Goal: Task Accomplishment & Management: Manage account settings

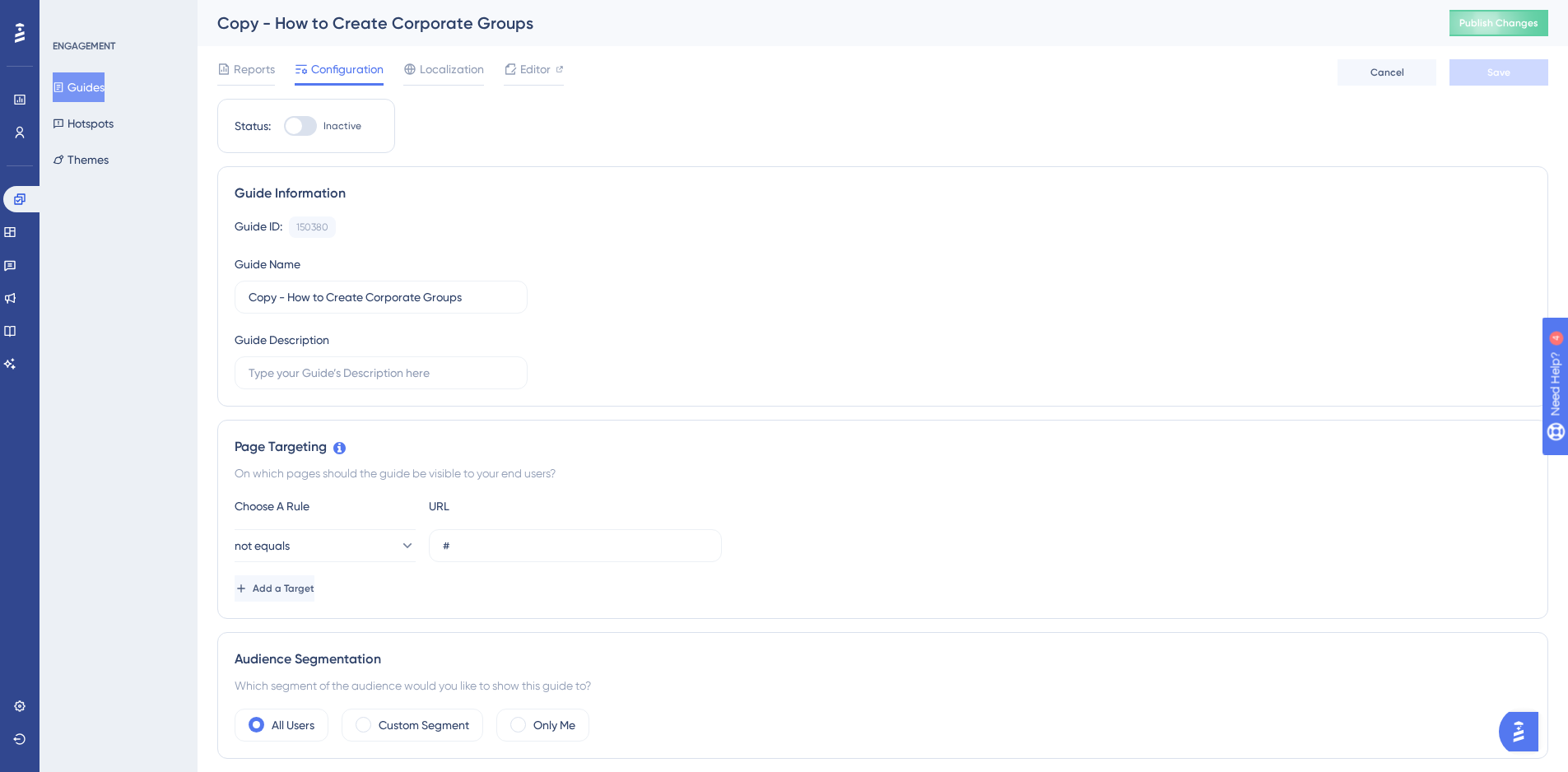
click at [299, 126] on div at bounding box center [294, 125] width 17 height 16
click at [284, 126] on input "Inactive" at bounding box center [283, 126] width 1 height 1
checkbox input "true"
click at [1478, 64] on button "Save" at bounding box center [1499, 72] width 99 height 26
click at [91, 76] on button "Guides" at bounding box center [79, 87] width 52 height 30
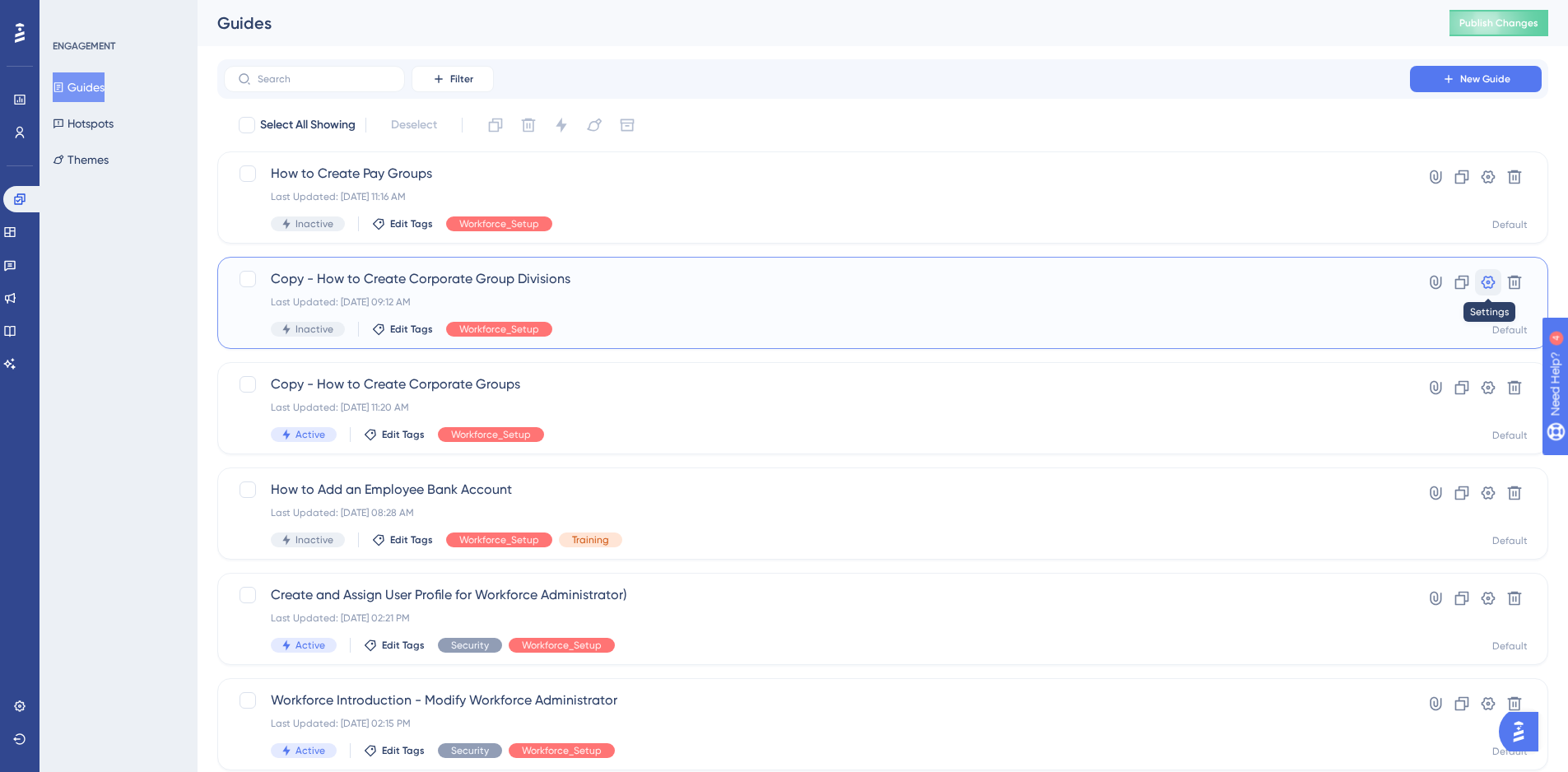
click at [1485, 286] on icon at bounding box center [1487, 281] width 17 height 16
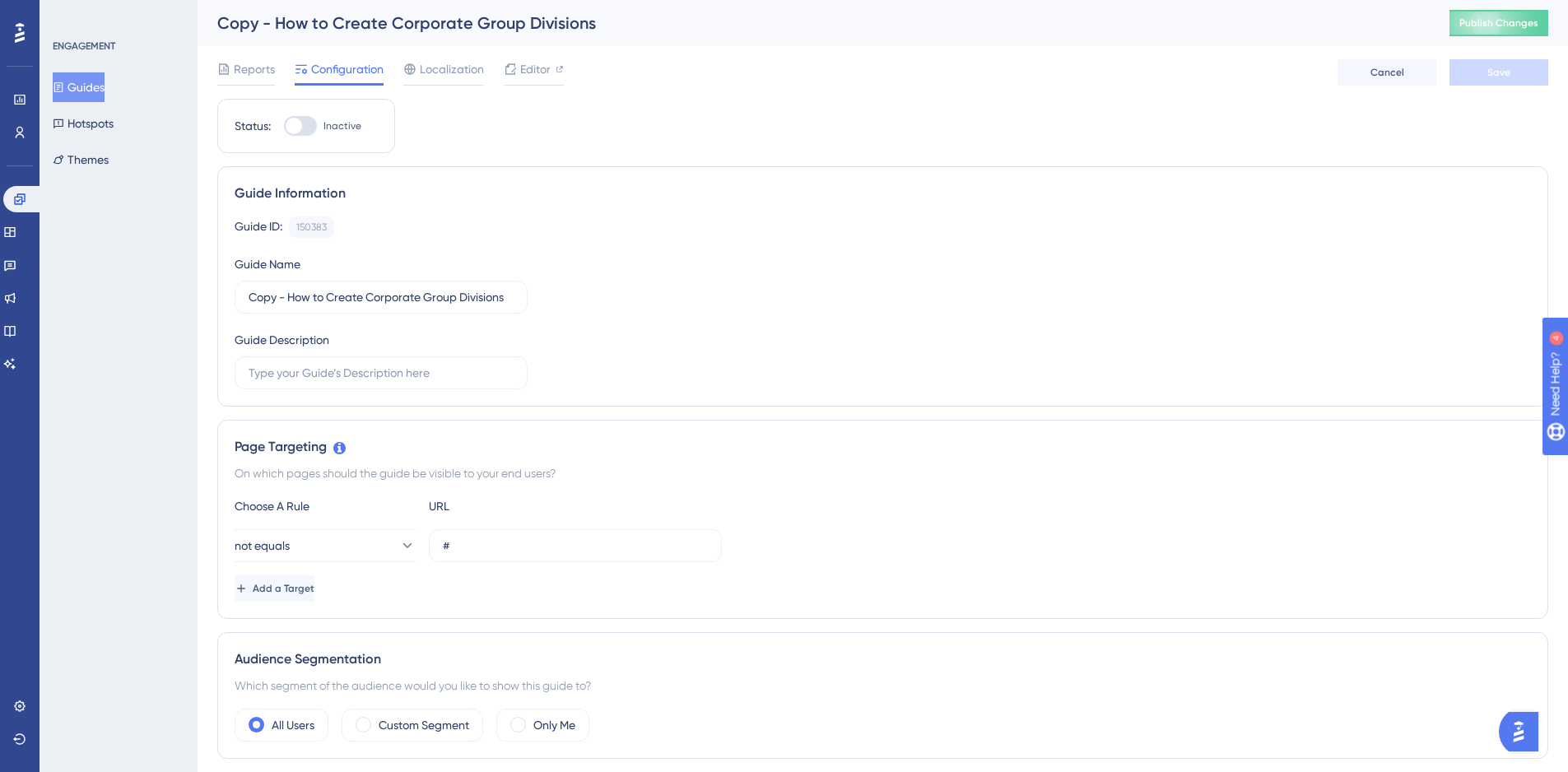
click at [313, 132] on div at bounding box center [301, 126] width 33 height 20
click at [284, 127] on input "Inactive" at bounding box center [283, 126] width 1 height 1
checkbox input "true"
click at [1512, 75] on button "Save" at bounding box center [1499, 72] width 99 height 26
click at [88, 83] on button "Guides" at bounding box center [79, 87] width 52 height 30
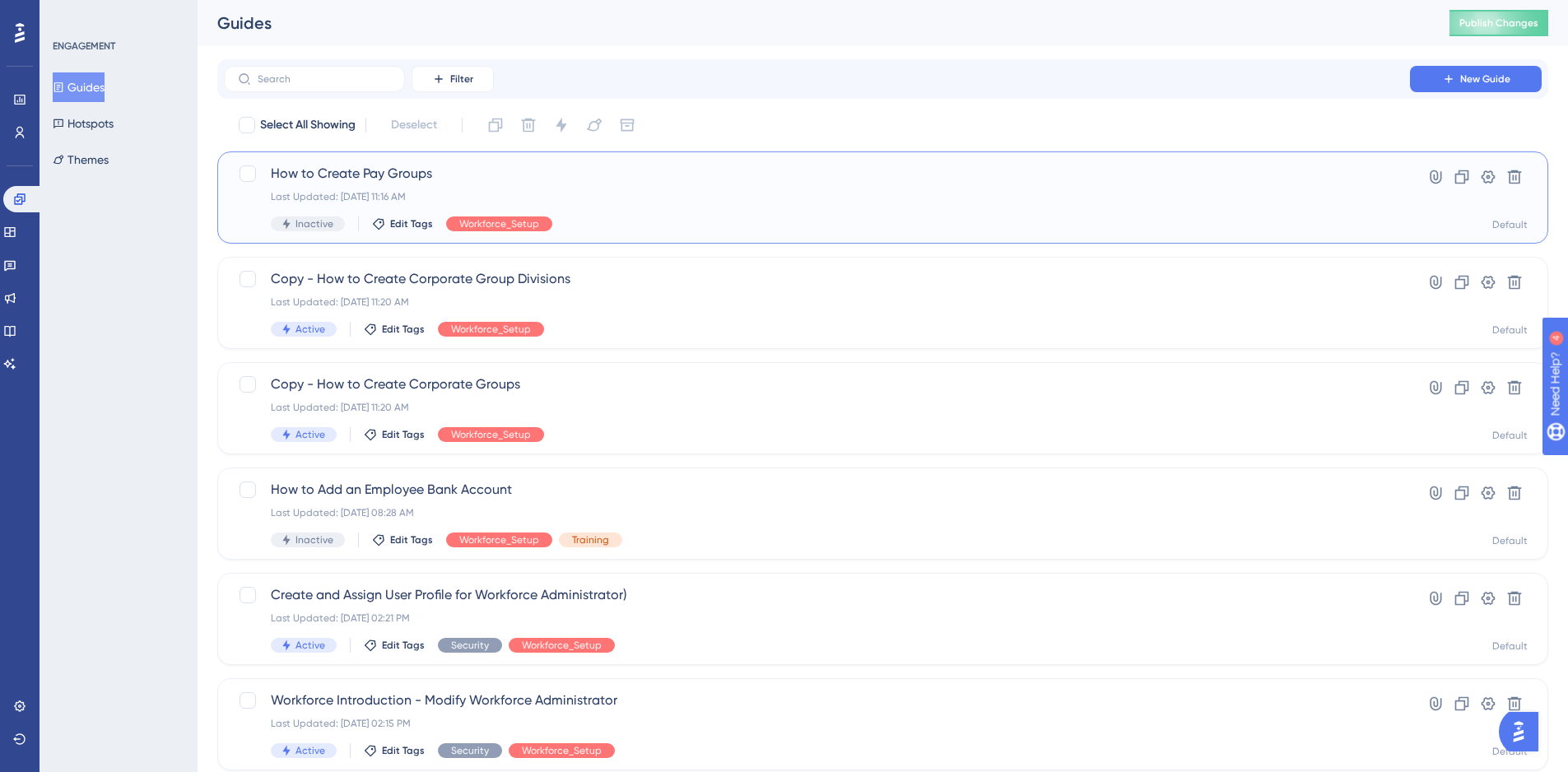
click at [382, 172] on span "How to Create Pay Groups" at bounding box center [817, 174] width 1092 height 20
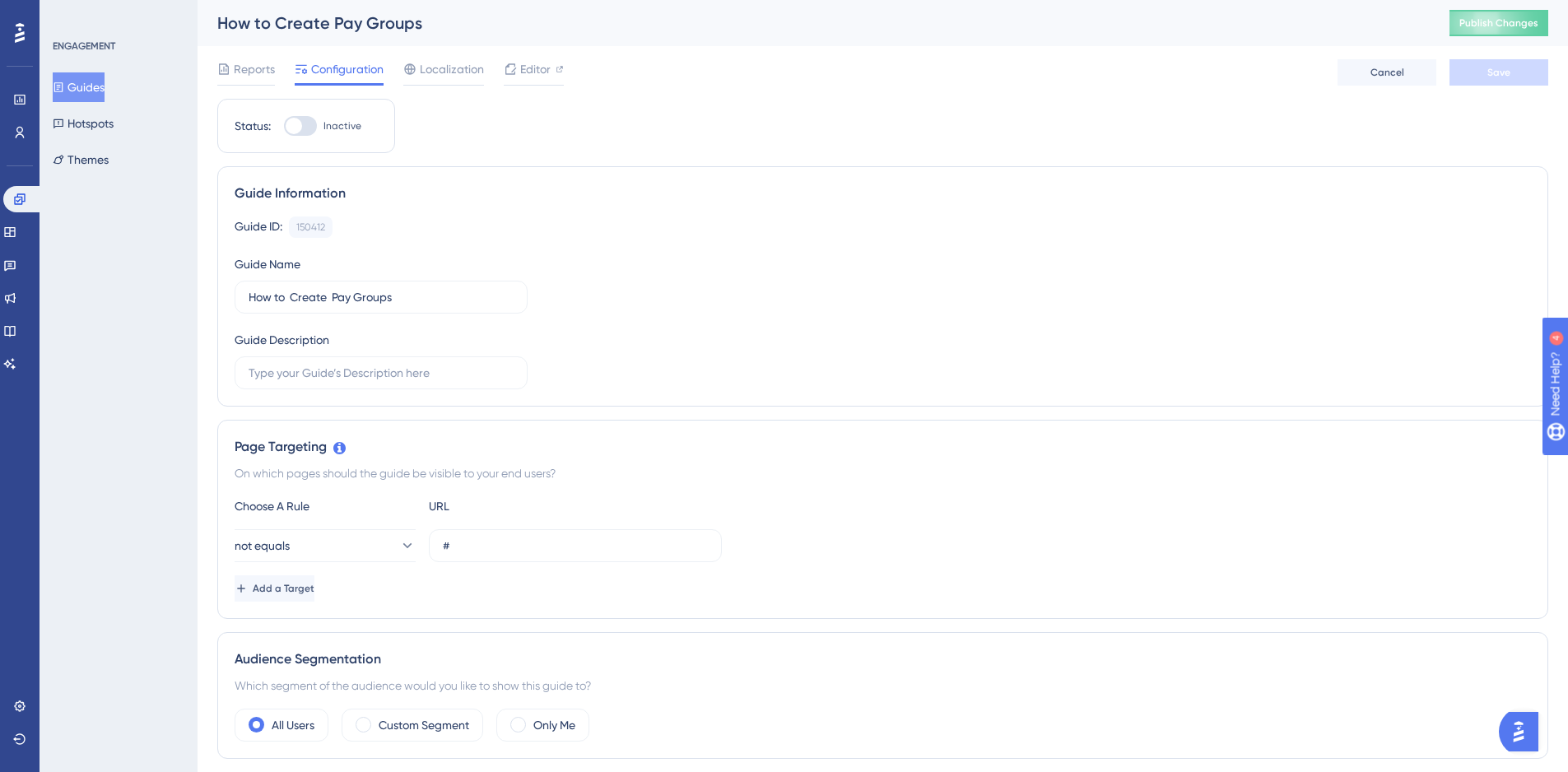
click at [303, 129] on div at bounding box center [301, 126] width 33 height 20
click at [284, 127] on input "Inactive" at bounding box center [283, 126] width 1 height 1
checkbox input "true"
click at [1498, 77] on span "Save" at bounding box center [1499, 72] width 23 height 13
click at [78, 81] on button "Guides" at bounding box center [79, 87] width 52 height 30
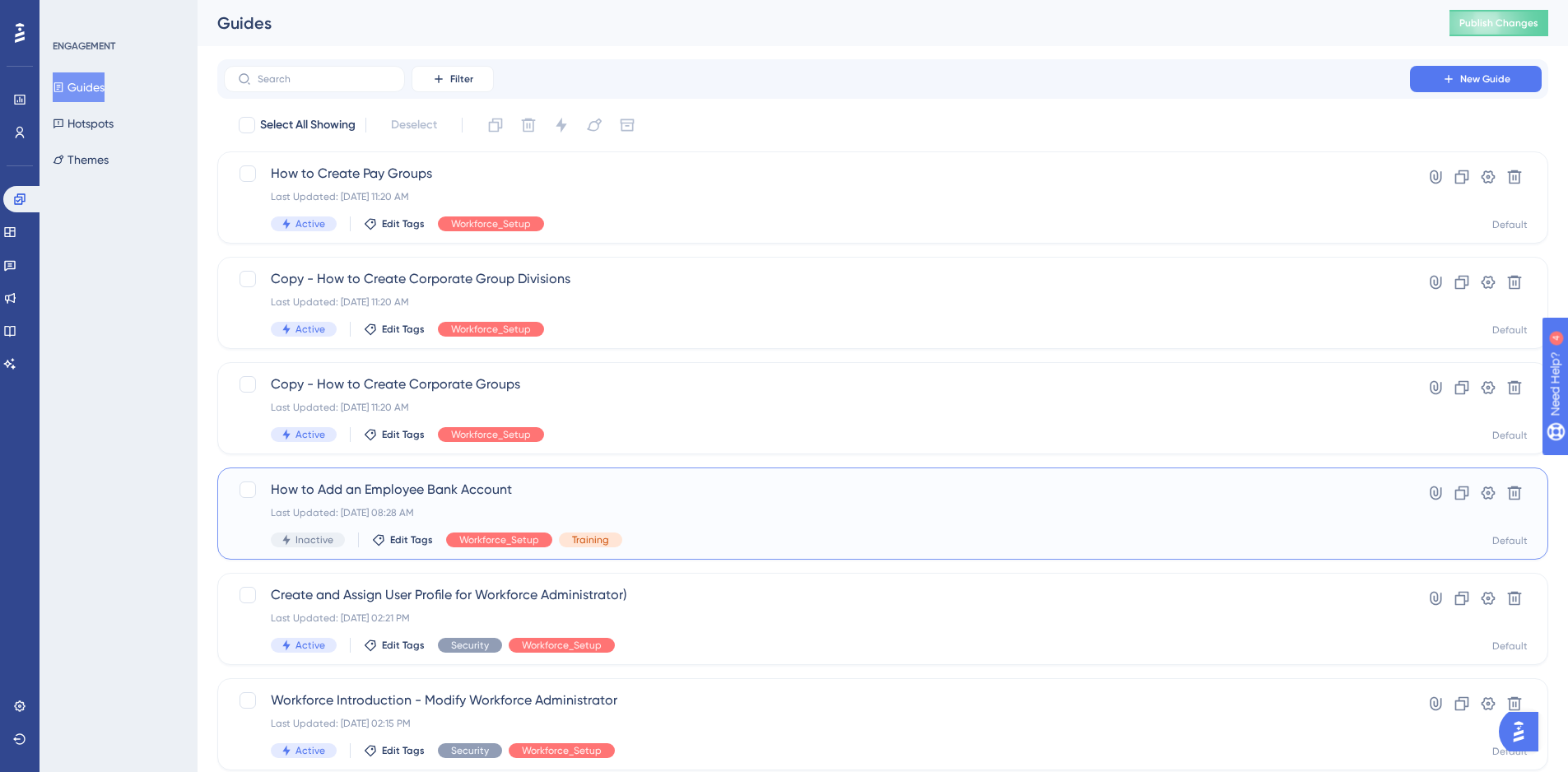
click at [378, 490] on span "How to Add an Employee Bank Account" at bounding box center [817, 489] width 1092 height 20
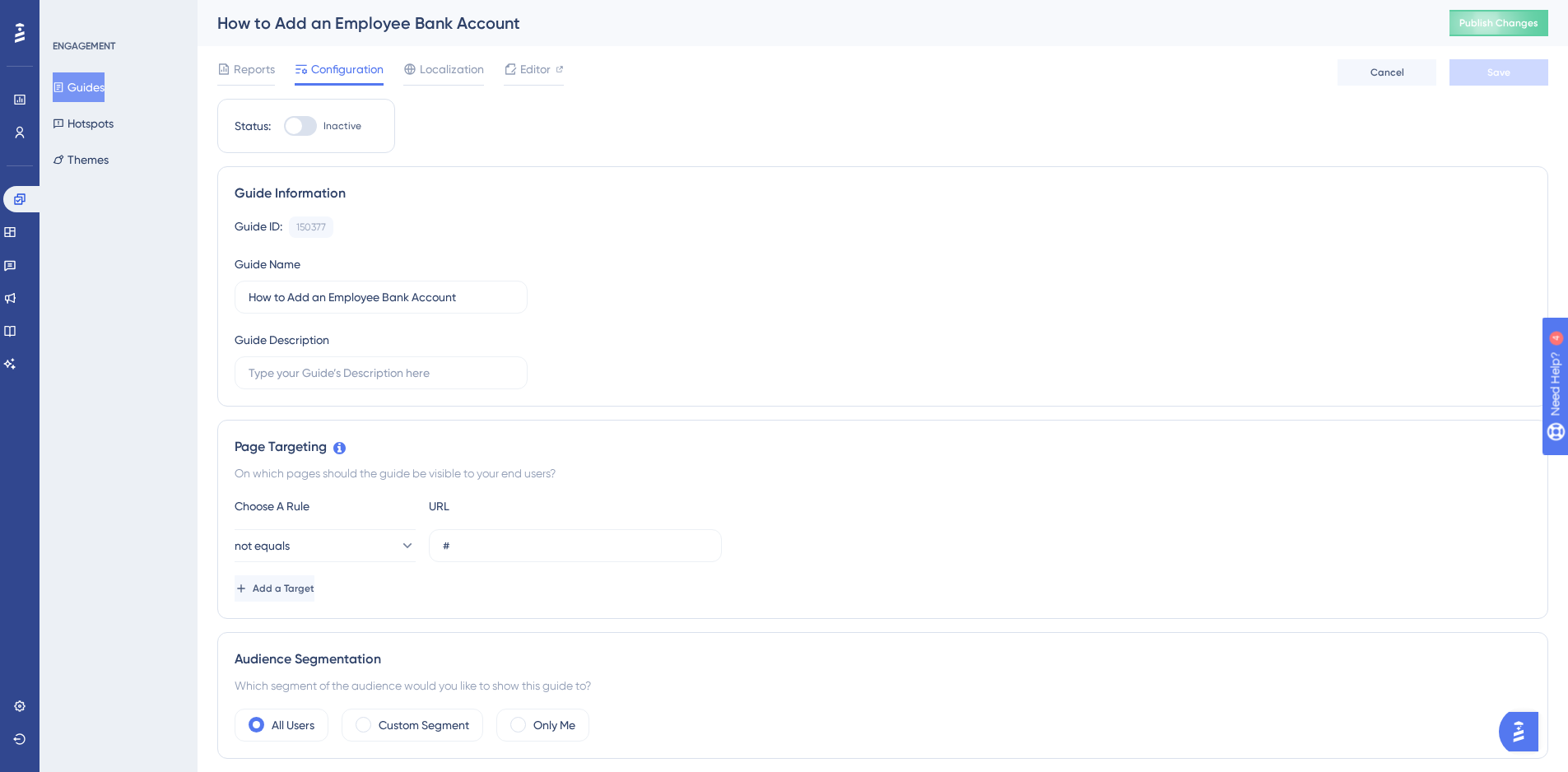
click at [308, 119] on div at bounding box center [301, 126] width 33 height 20
click at [284, 126] on input "Inactive" at bounding box center [283, 126] width 1 height 1
checkbox input "true"
click at [1477, 69] on button "Save" at bounding box center [1499, 72] width 99 height 26
click at [104, 94] on button "Guides" at bounding box center [79, 87] width 52 height 30
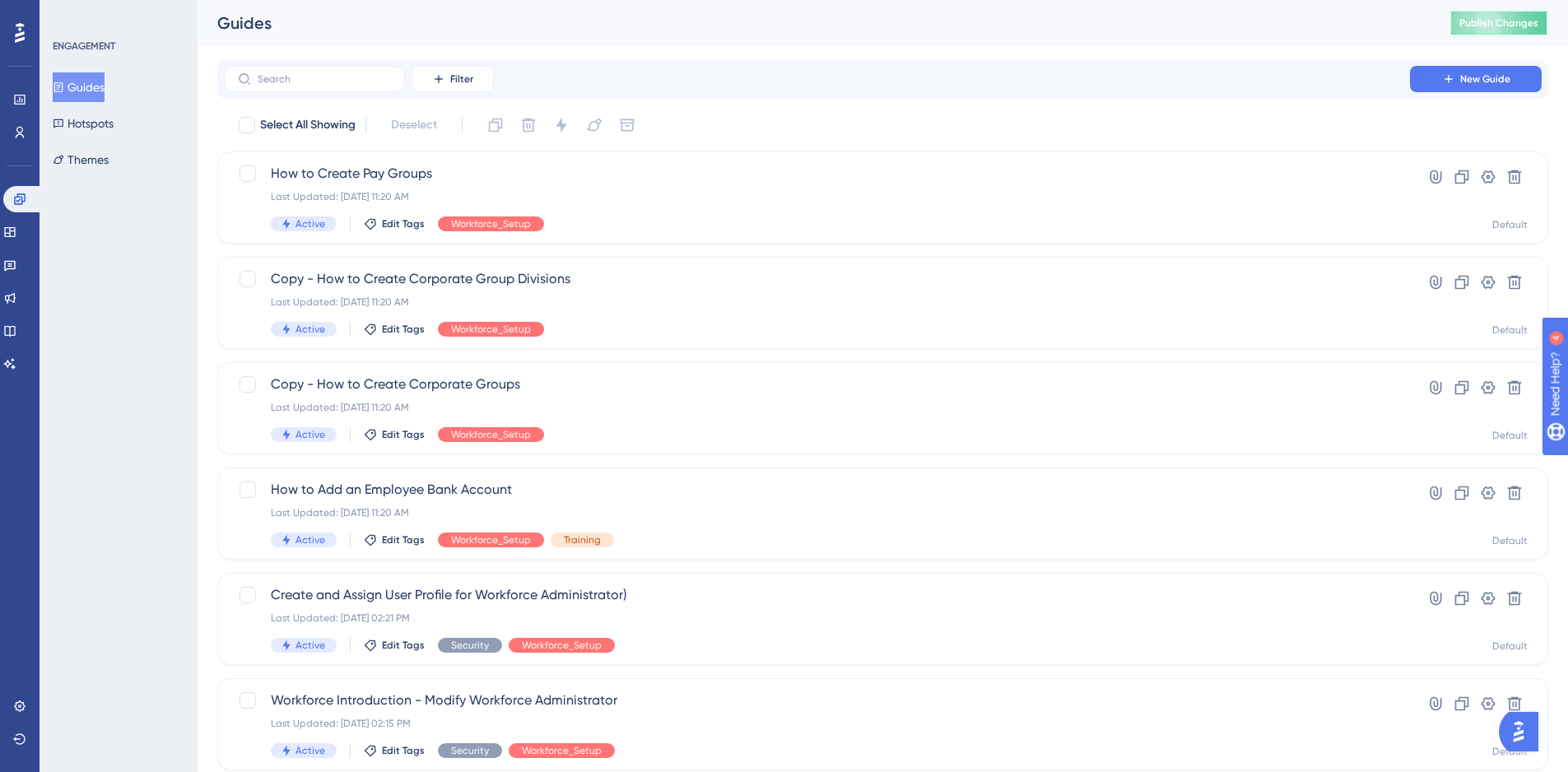
click at [1494, 13] on button "Publish Changes" at bounding box center [1499, 23] width 99 height 26
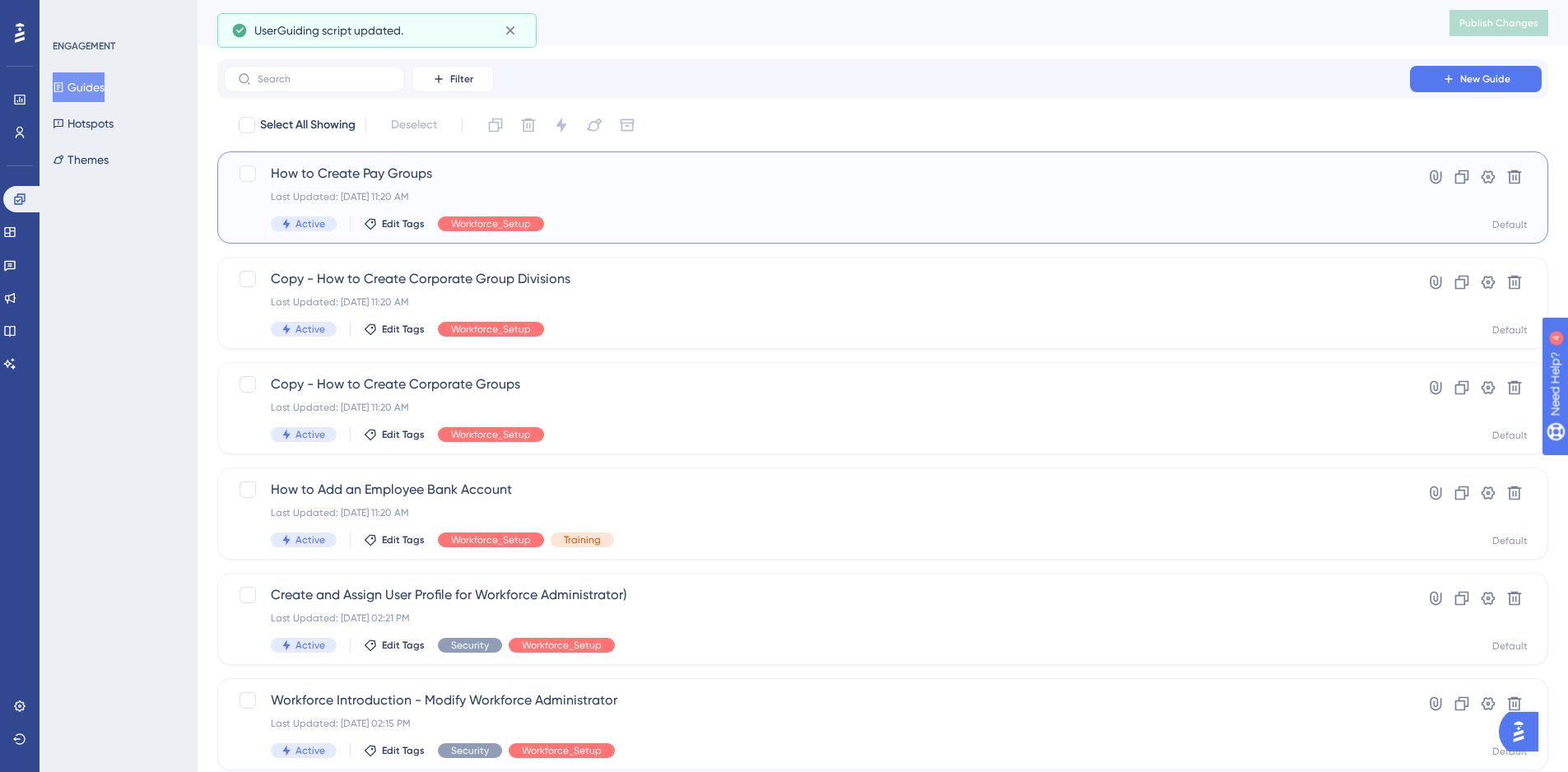
click at [367, 171] on span "How to Create Pay Groups" at bounding box center [817, 174] width 1092 height 20
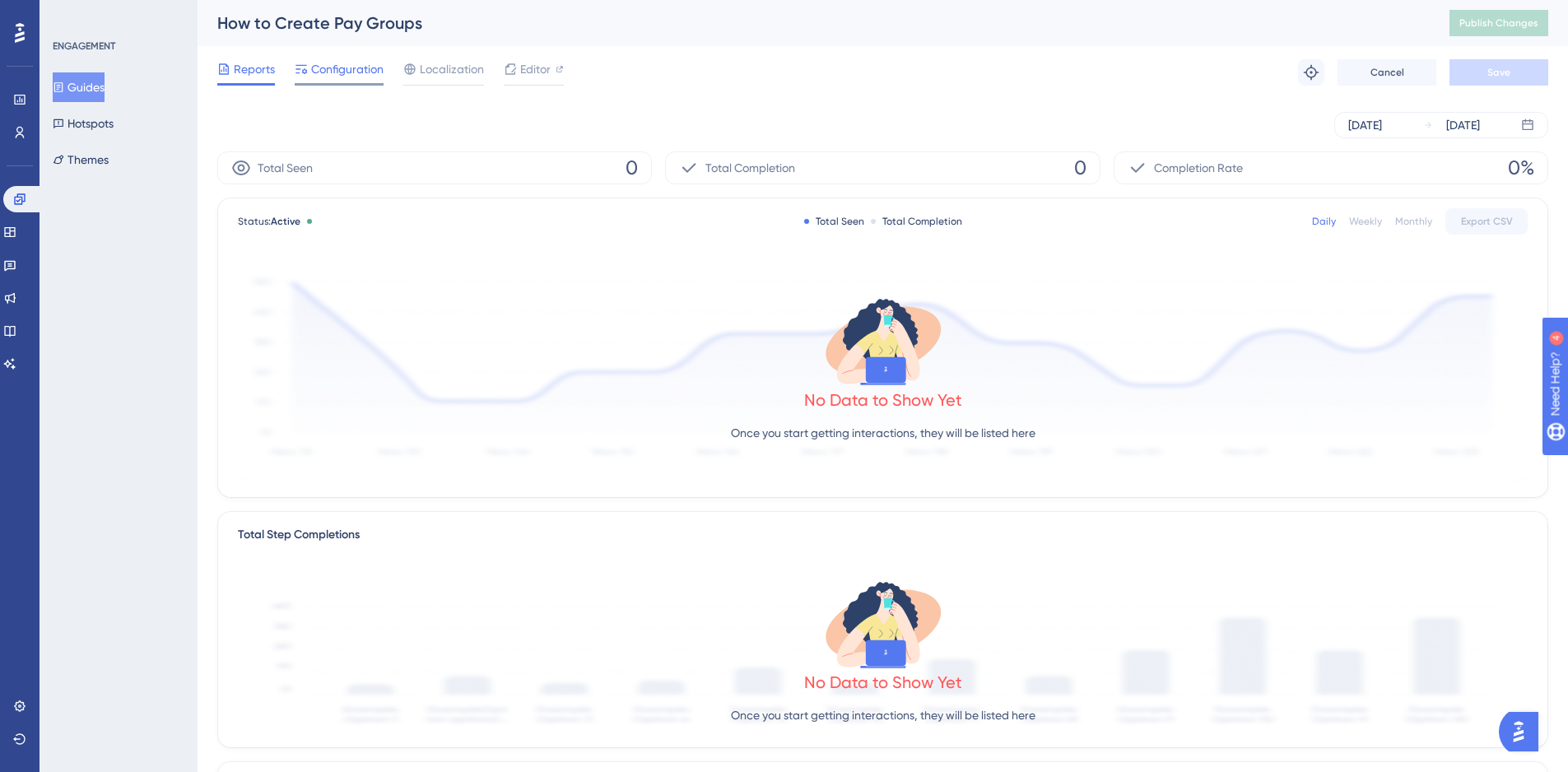
click at [330, 76] on span "Configuration" at bounding box center [347, 69] width 72 height 20
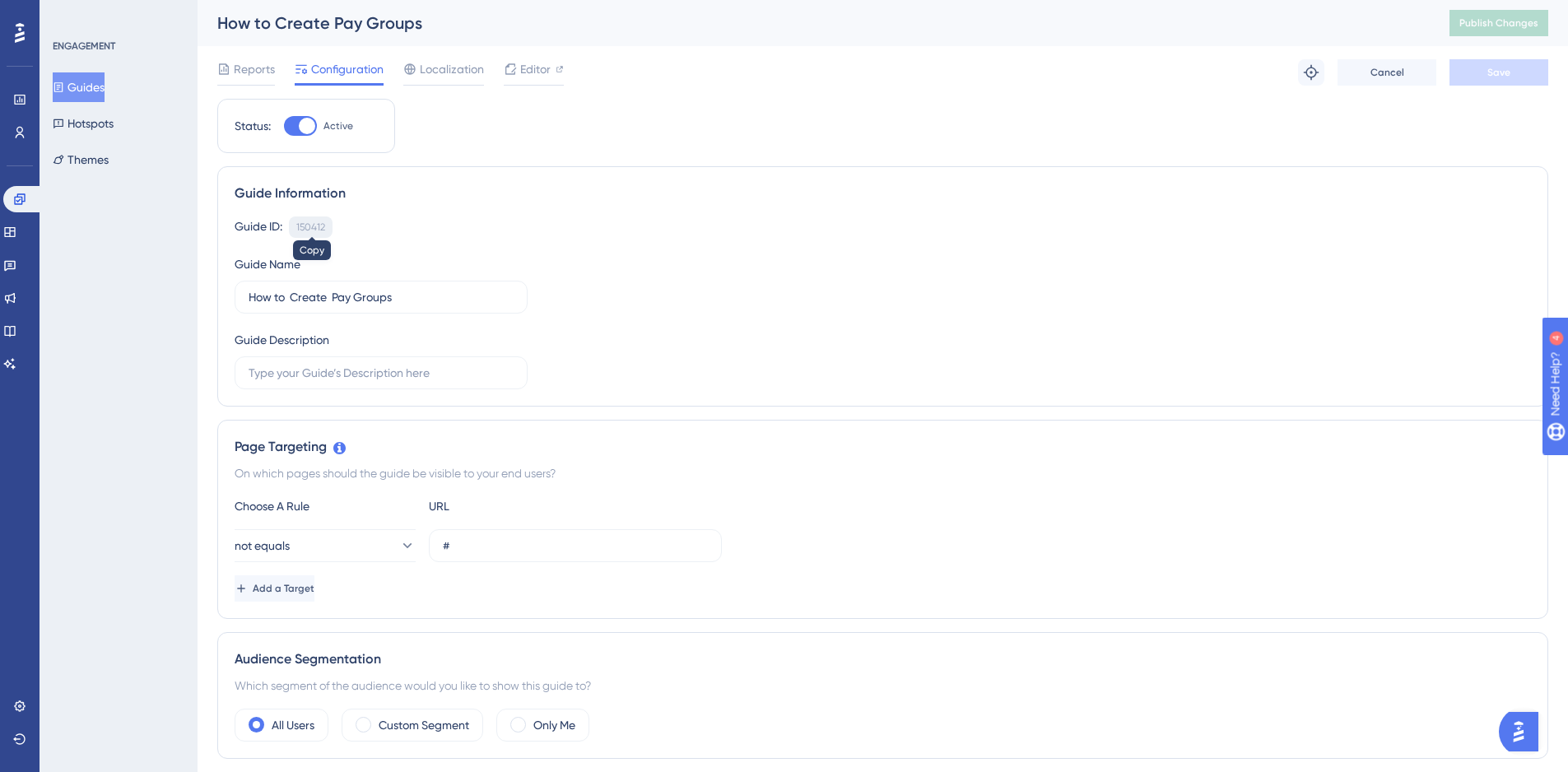
click at [312, 231] on div "150412" at bounding box center [310, 227] width 29 height 13
click at [1512, 22] on span "Publish Changes" at bounding box center [1499, 23] width 79 height 13
click at [75, 97] on button "Guides" at bounding box center [79, 87] width 52 height 30
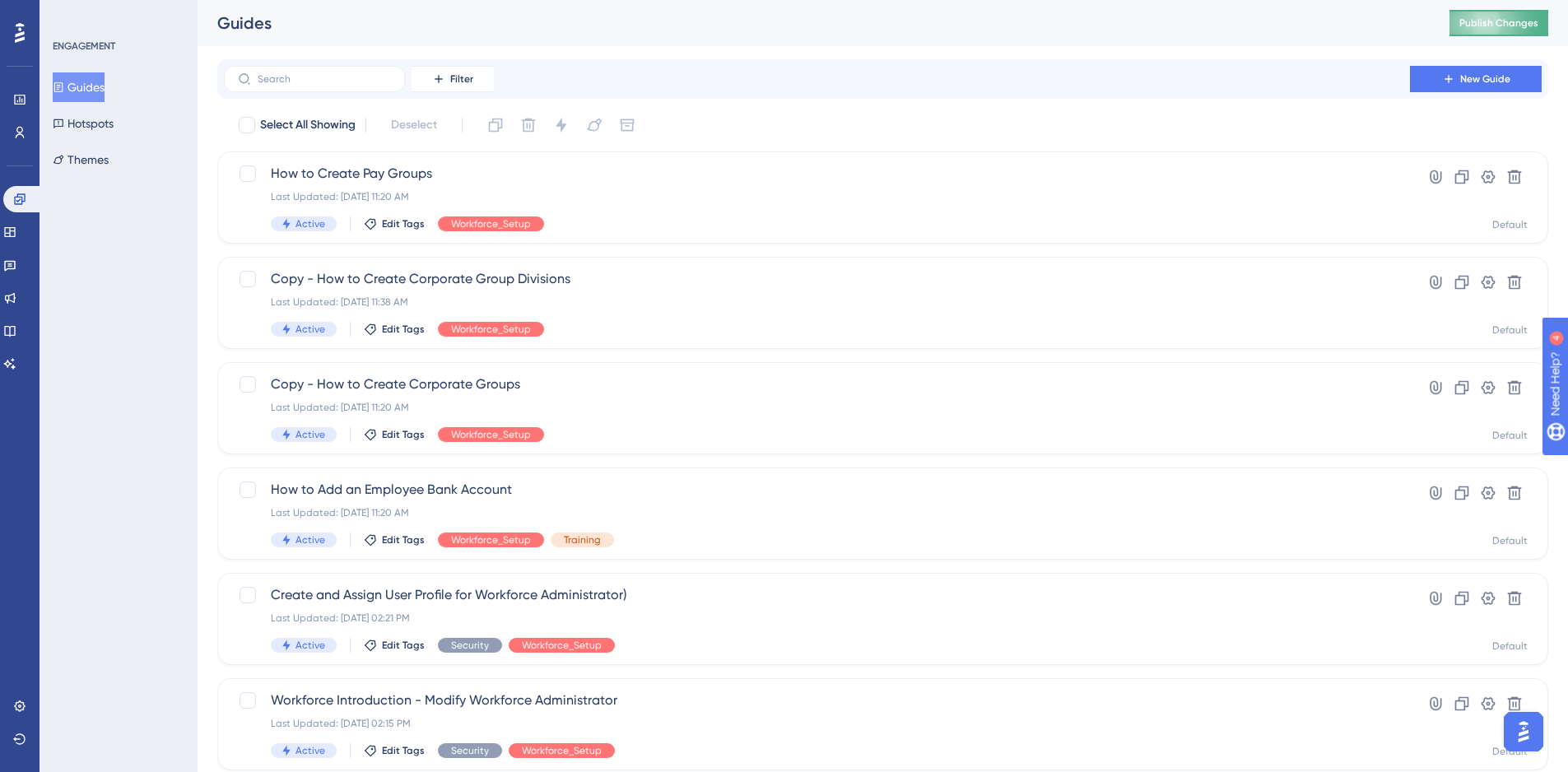
click at [1497, 17] on span "Publish Changes" at bounding box center [1499, 23] width 79 height 13
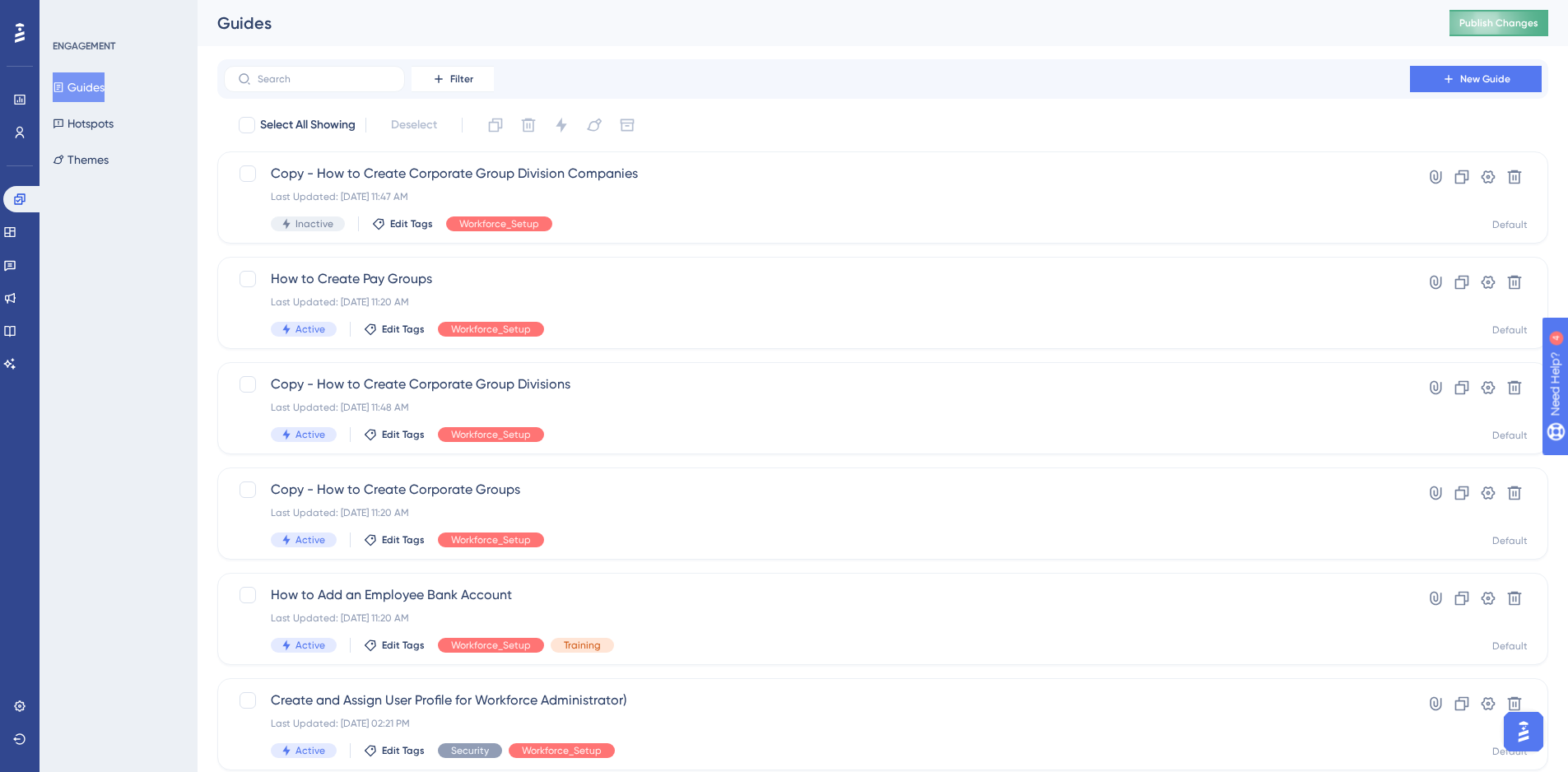
click at [1508, 22] on span "Publish Changes" at bounding box center [1499, 23] width 79 height 13
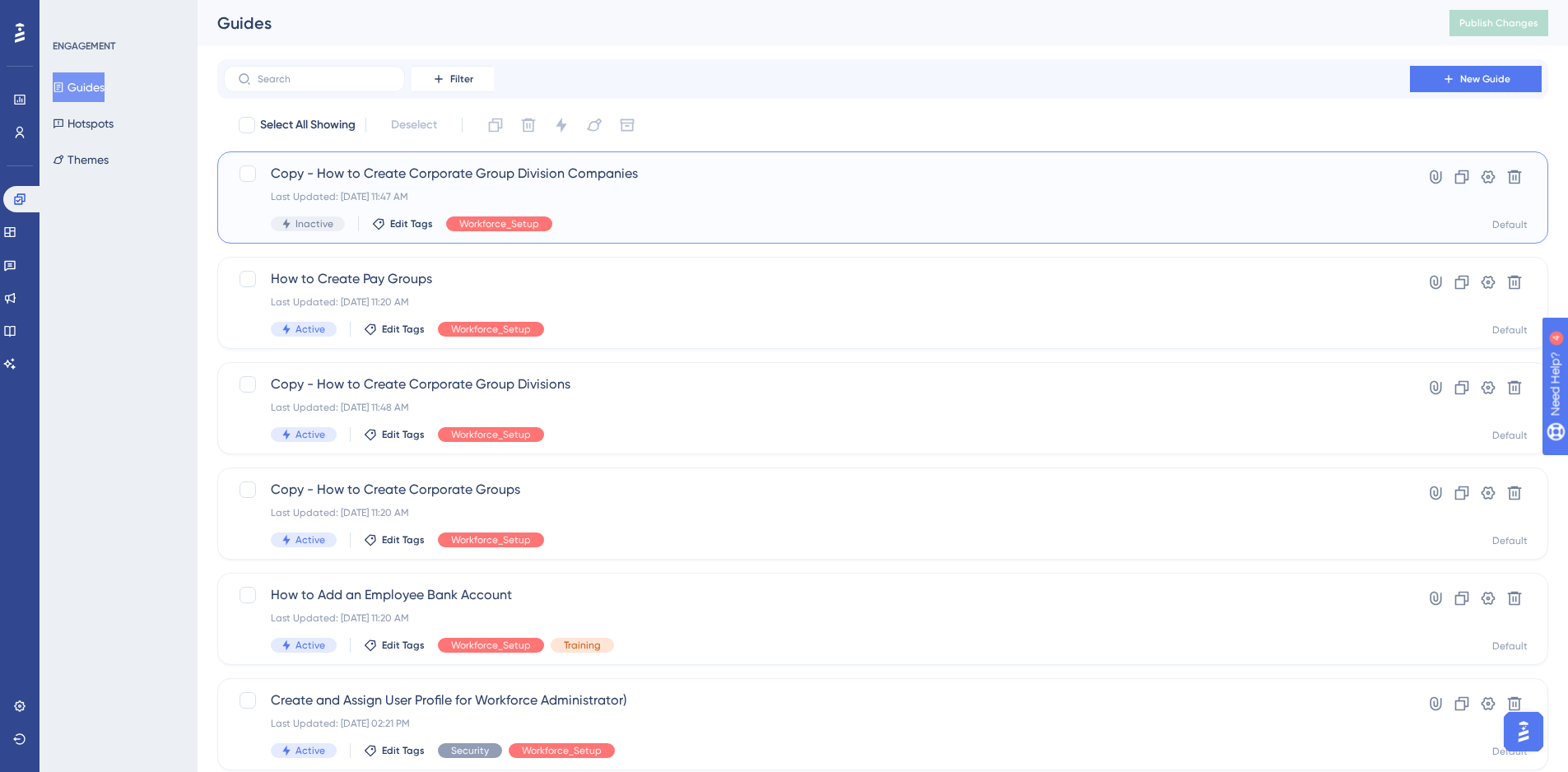
click at [315, 178] on span "Copy - How to Create Corporate Group Division Companies" at bounding box center [817, 174] width 1092 height 20
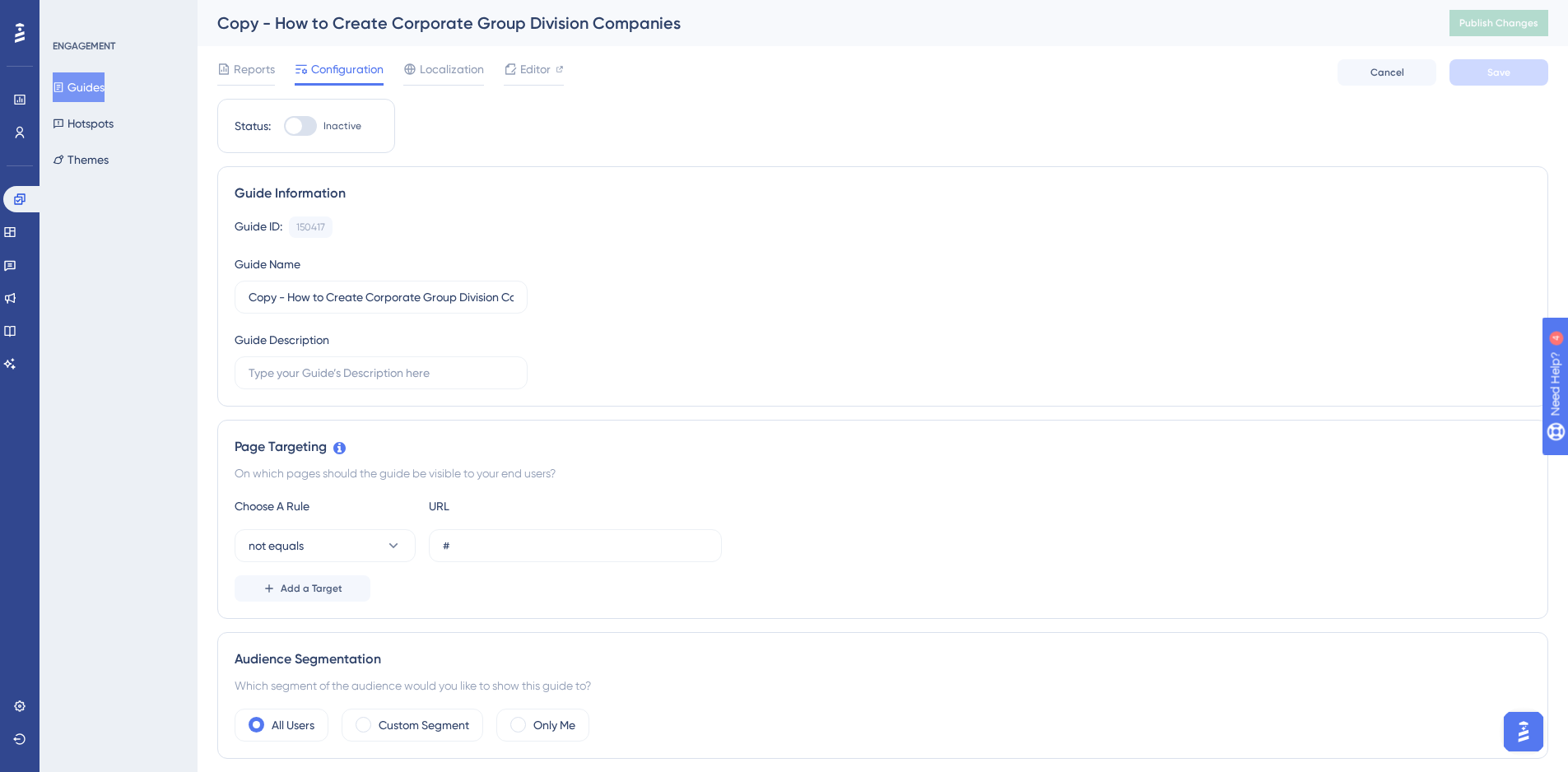
drag, startPoint x: 311, startPoint y: 138, endPoint x: 308, endPoint y: 126, distance: 12.4
click at [308, 126] on div "Status: Inactive" at bounding box center [306, 126] width 178 height 55
click at [308, 126] on div at bounding box center [301, 126] width 33 height 20
click at [284, 126] on input "Inactive" at bounding box center [283, 126] width 1 height 1
checkbox input "true"
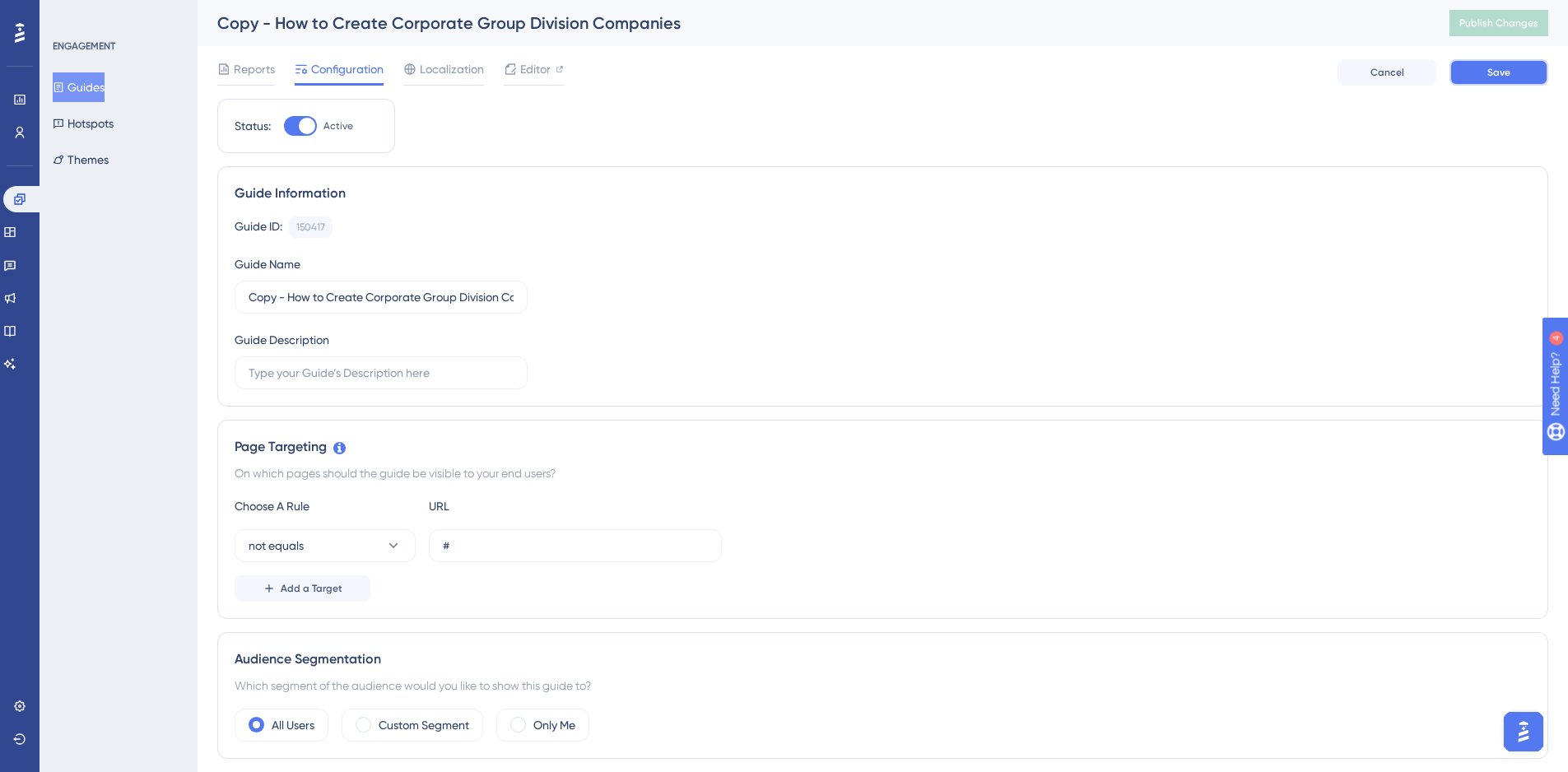
click at [1506, 68] on span "Save" at bounding box center [1499, 72] width 23 height 13
click at [1497, 34] on button "Publish Changes" at bounding box center [1499, 23] width 99 height 26
